Goal: Find specific page/section: Find specific page/section

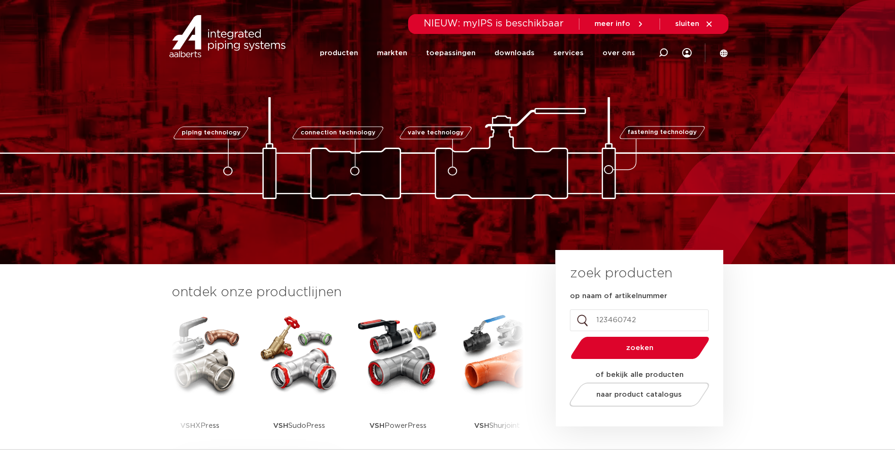
type input "123460742"
click at [683, 343] on button "zoeken" at bounding box center [640, 348] width 146 height 24
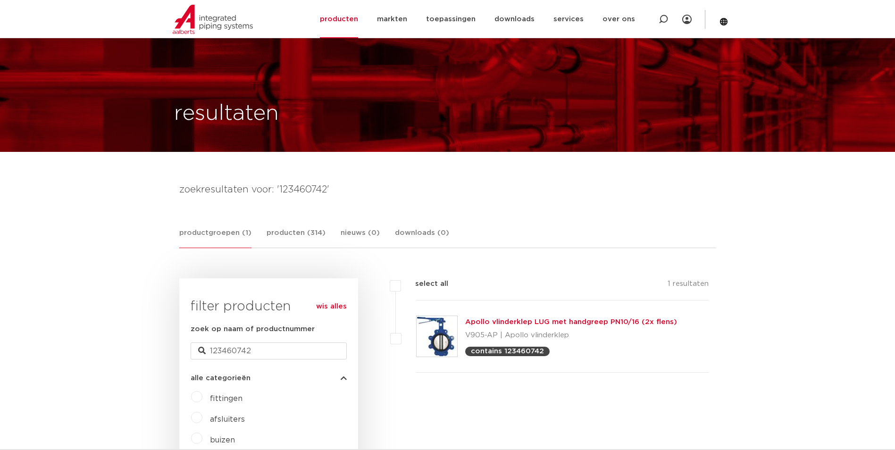
scroll to position [283, 0]
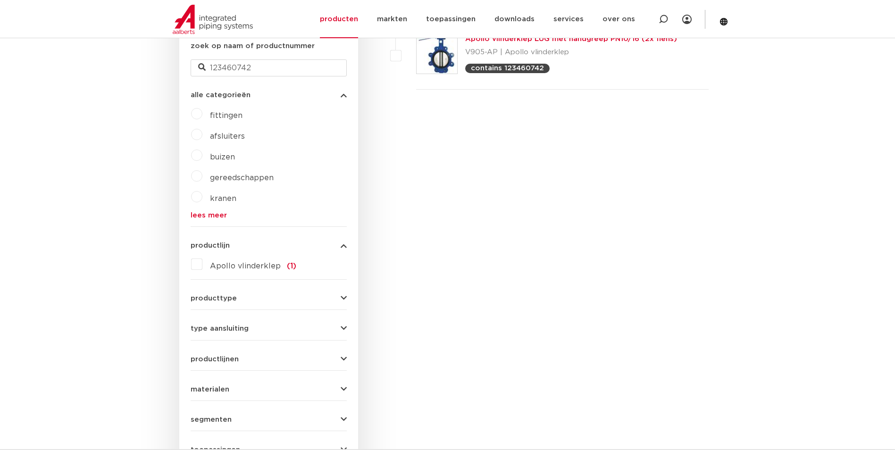
click at [542, 39] on link "Apollo vlinderklep LUG met handgreep PN10/16 (2x flens)" at bounding box center [571, 38] width 212 height 7
